Goal: Transaction & Acquisition: Purchase product/service

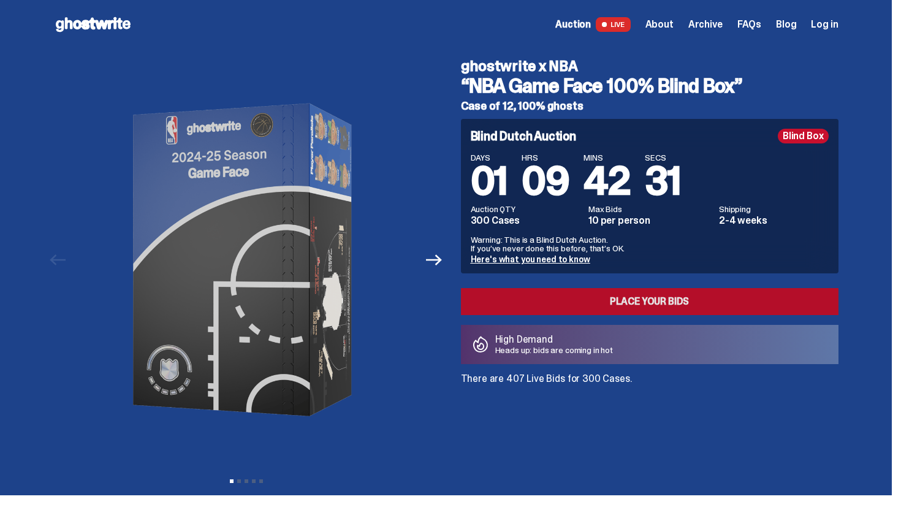
click at [651, 289] on link "Place your Bids" at bounding box center [649, 301] width 377 height 27
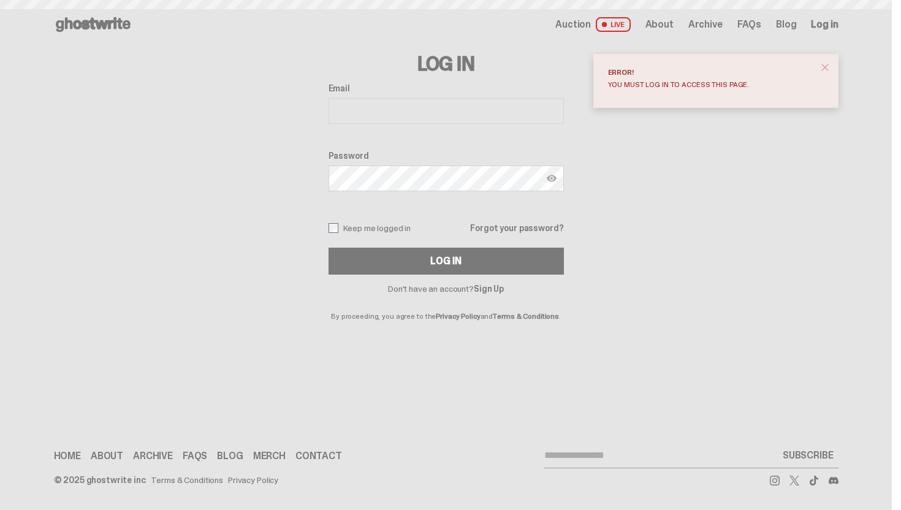
click at [392, 111] on input "Email" at bounding box center [445, 111] width 235 height 26
click at [421, 133] on div "Email Password Keep me logged in Forgot your password? Log In" at bounding box center [445, 178] width 235 height 191
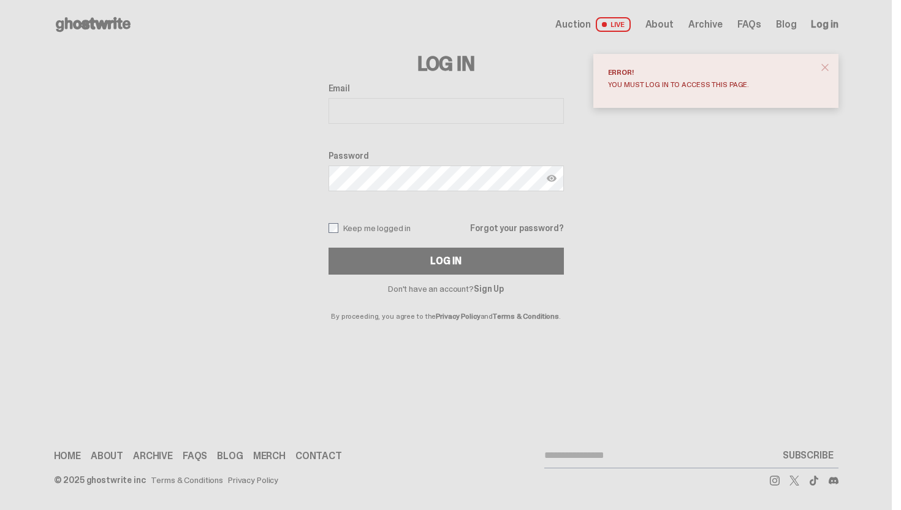
click at [401, 96] on div "Email" at bounding box center [445, 104] width 235 height 43
click at [397, 116] on input "Email" at bounding box center [445, 111] width 235 height 26
type input "**********"
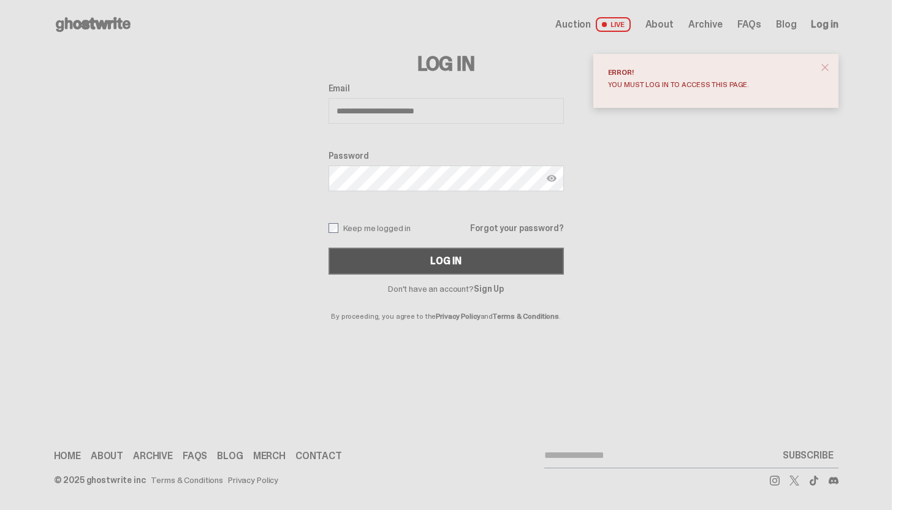
click at [384, 264] on button "Log In" at bounding box center [445, 261] width 235 height 27
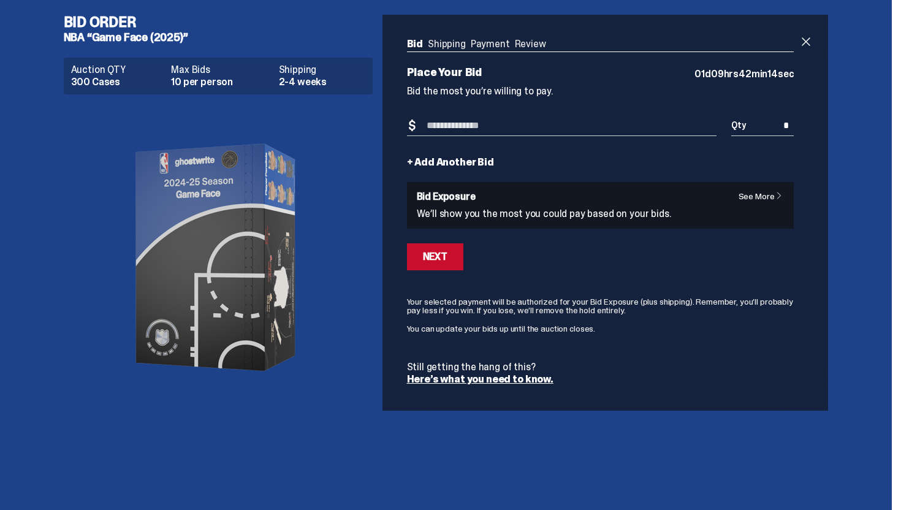
click at [444, 44] on ul "Bid Shipping Payment Review" at bounding box center [600, 45] width 387 height 12
click at [486, 46] on ul "Bid Shipping Payment Review" at bounding box center [600, 45] width 387 height 12
click at [559, 45] on ul "Bid Shipping Payment Review" at bounding box center [600, 45] width 387 height 12
click at [559, 41] on ul "Bid Shipping Payment Review" at bounding box center [600, 45] width 387 height 12
click at [490, 134] on input "Bid Amount" at bounding box center [562, 126] width 310 height 20
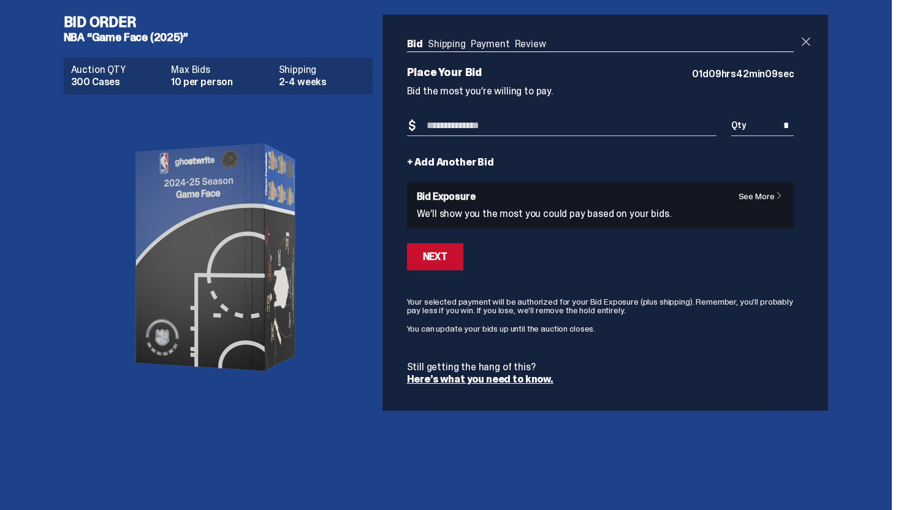
click at [813, 37] on span at bounding box center [805, 41] width 15 height 15
